Goal: Task Accomplishment & Management: Manage account settings

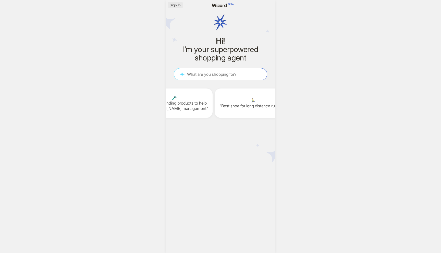
scroll to position [0, 662]
click at [178, 6] on span "Sign In" at bounding box center [175, 5] width 11 height 5
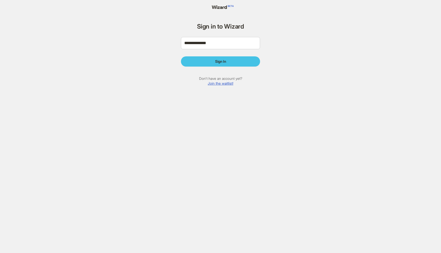
click at [217, 62] on span "Sign In" at bounding box center [220, 61] width 11 height 5
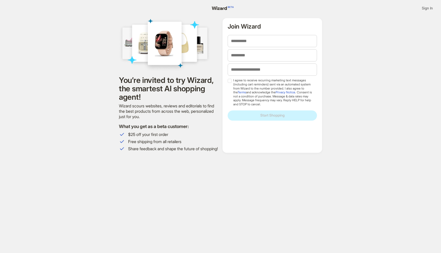
click at [430, 7] on span "Sign In" at bounding box center [427, 8] width 11 height 5
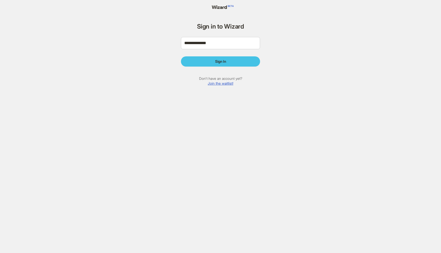
click at [224, 59] on button "Sign In" at bounding box center [220, 61] width 79 height 10
